Goal: Information Seeking & Learning: Learn about a topic

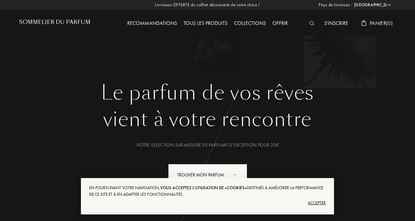
select select "FR"
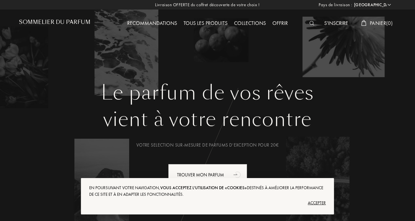
click at [309, 22] on img at bounding box center [311, 23] width 5 height 5
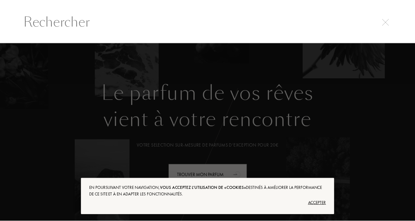
scroll to position [0, 0]
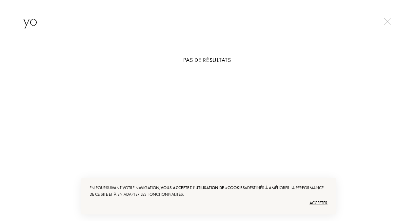
type input "y"
type input "armani"
type input "y"
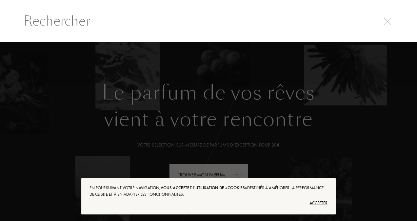
click at [316, 202] on div "Accepter" at bounding box center [208, 203] width 238 height 10
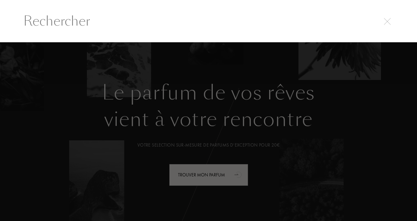
click at [125, 19] on input "text" at bounding box center [208, 21] width 397 height 20
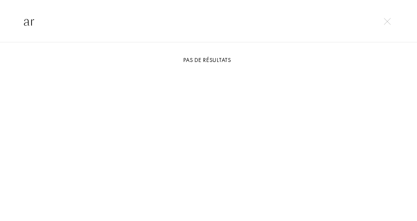
type input "a"
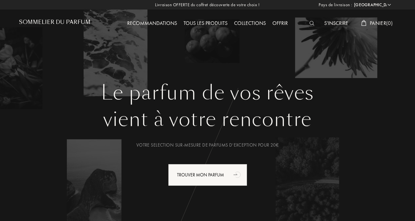
scroll to position [12, 0]
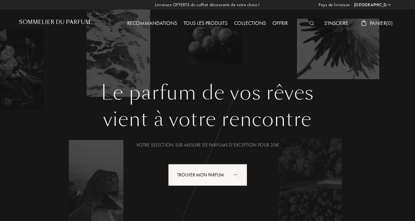
type input "²"
click at [205, 24] on div "Tous les produits" at bounding box center [205, 23] width 50 height 9
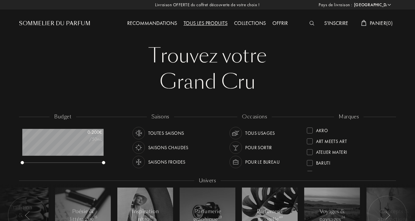
select select "FR"
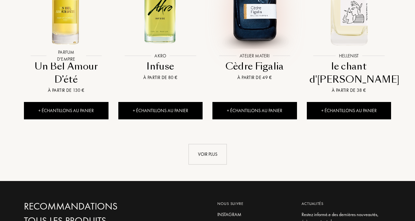
scroll to position [679, 0]
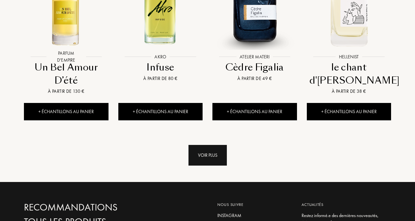
click at [209, 149] on div "Voir plus" at bounding box center [207, 155] width 38 height 21
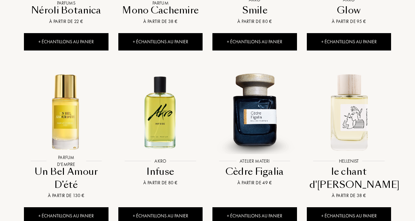
scroll to position [576, 0]
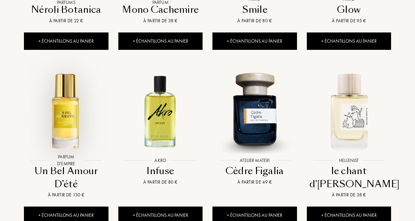
click at [70, 100] on img at bounding box center [66, 110] width 85 height 85
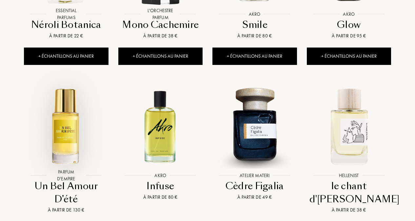
scroll to position [559, 0]
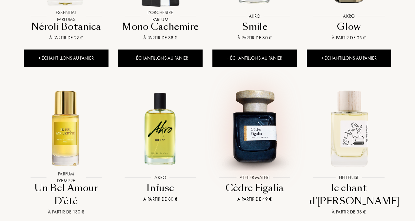
click at [241, 122] on img at bounding box center [254, 128] width 85 height 85
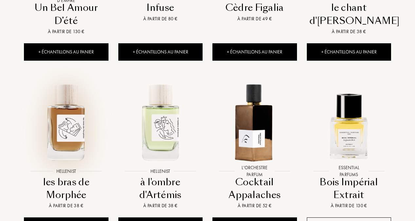
scroll to position [739, 0]
click at [61, 130] on img at bounding box center [66, 121] width 85 height 85
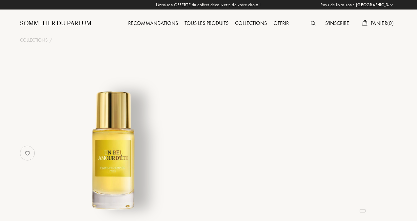
select select "FR"
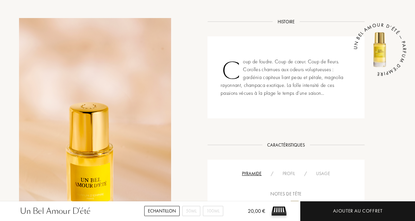
scroll to position [173, 0]
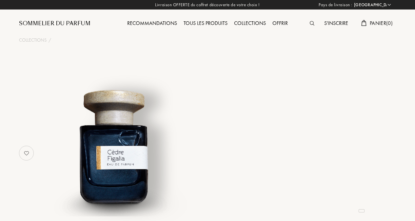
select select "FR"
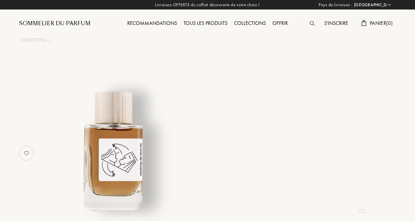
select select "FR"
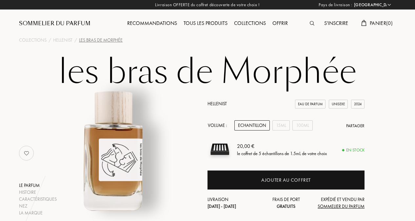
click at [103, 135] on img at bounding box center [113, 149] width 133 height 133
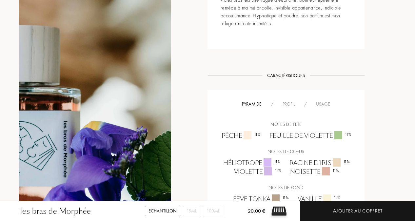
scroll to position [390, 0]
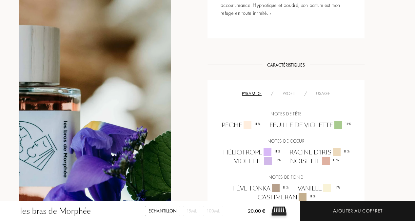
click at [292, 90] on div "Profil" at bounding box center [289, 93] width 22 height 7
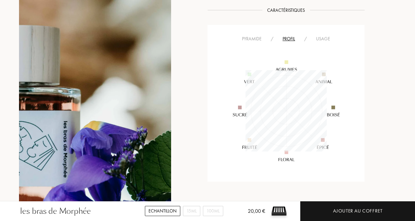
scroll to position [444, 0]
click at [320, 36] on div "Usage" at bounding box center [322, 39] width 23 height 7
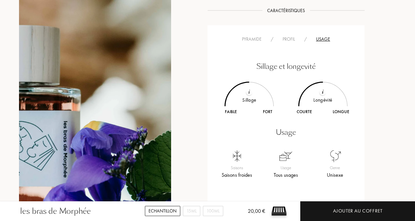
click at [314, 36] on div "Usage" at bounding box center [322, 39] width 23 height 7
